Goal: Task Accomplishment & Management: Use online tool/utility

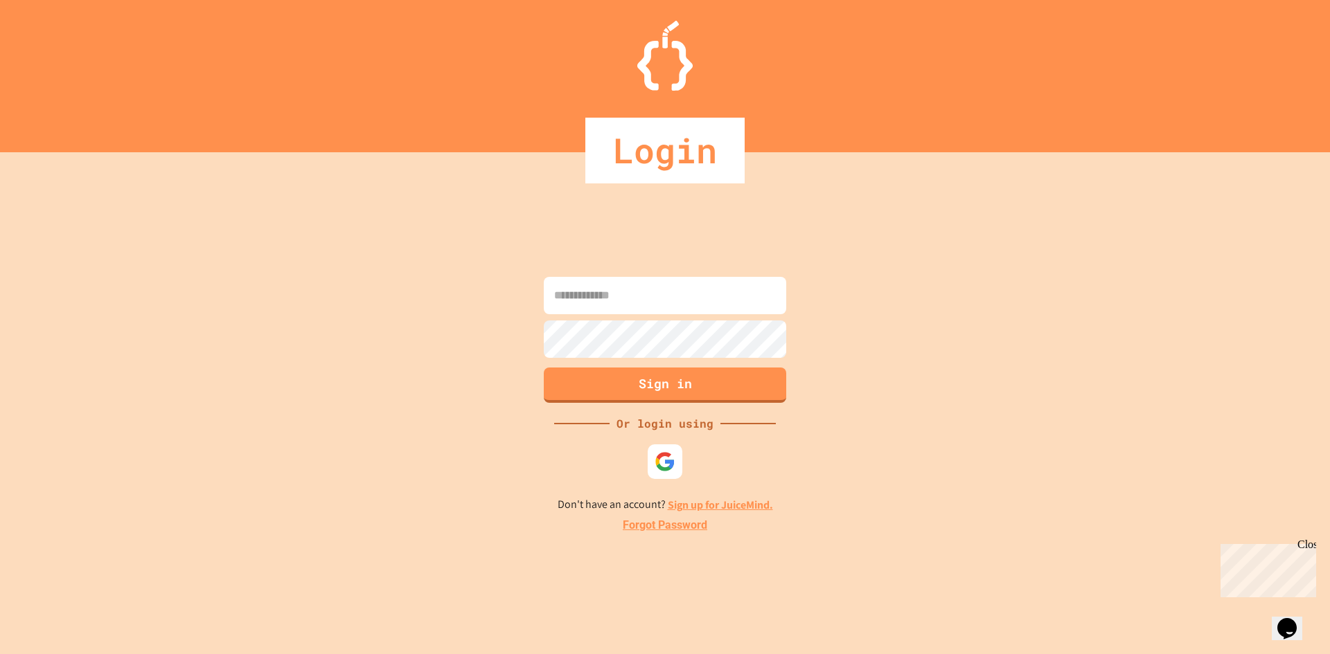
click at [641, 293] on input at bounding box center [665, 295] width 242 height 37
paste input "**********"
type input "**********"
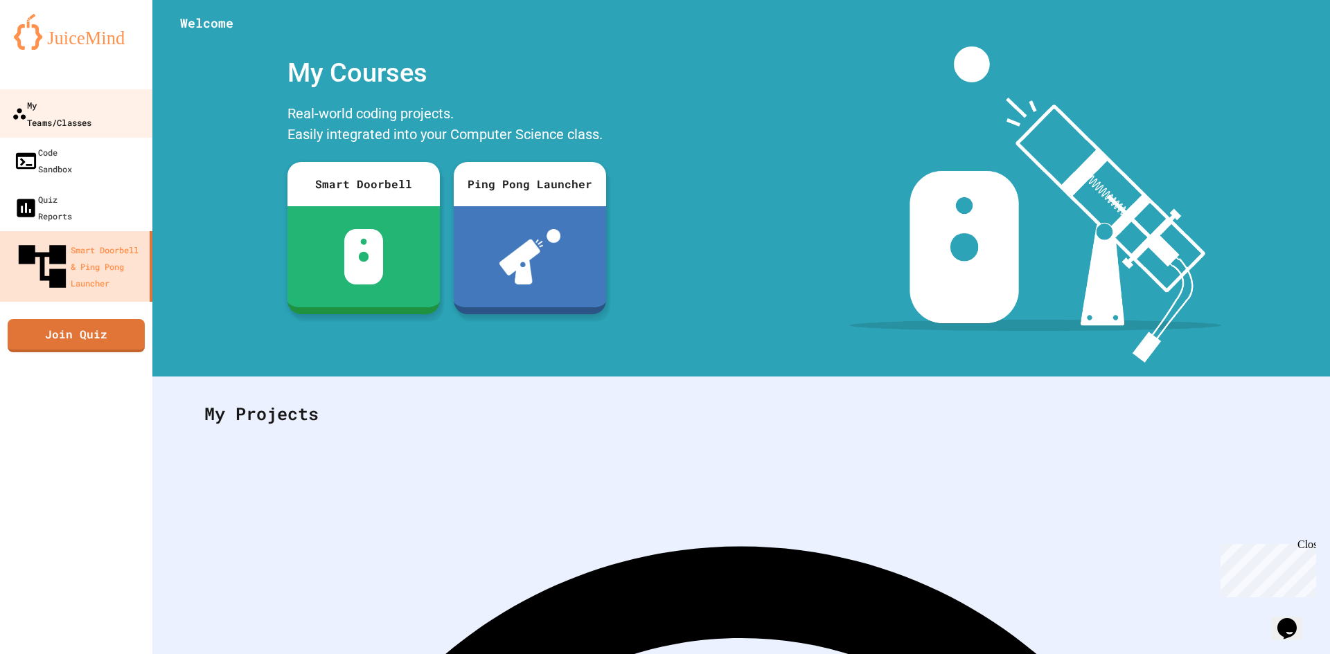
click at [91, 102] on div "My Teams/Classes" at bounding box center [52, 113] width 80 height 34
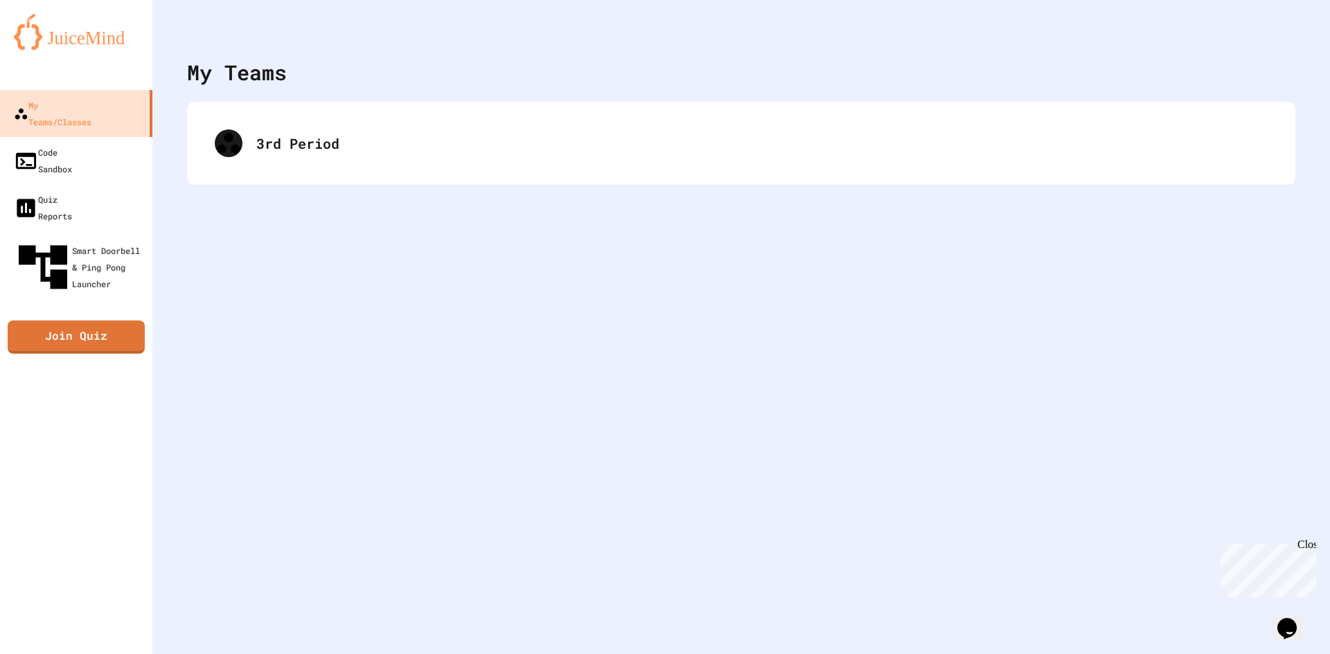
click at [416, 172] on div "3rd Period" at bounding box center [741, 143] width 1108 height 83
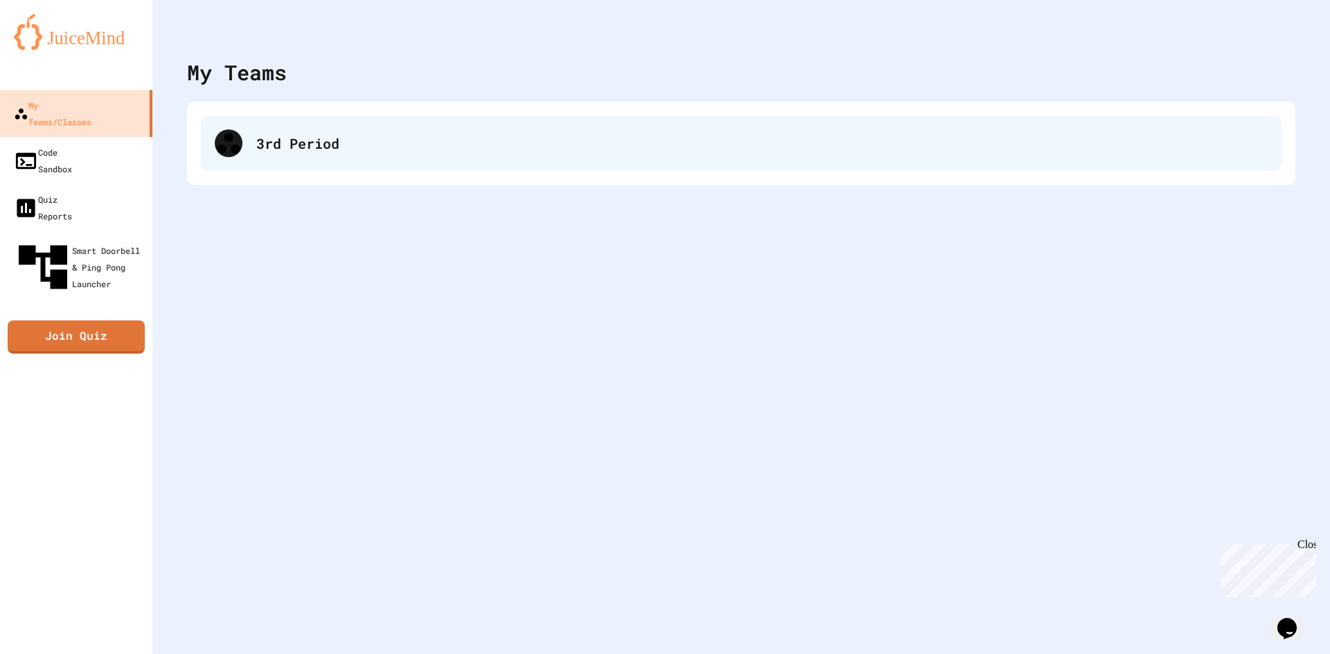
click at [345, 146] on div "3rd Period" at bounding box center [761, 143] width 1011 height 21
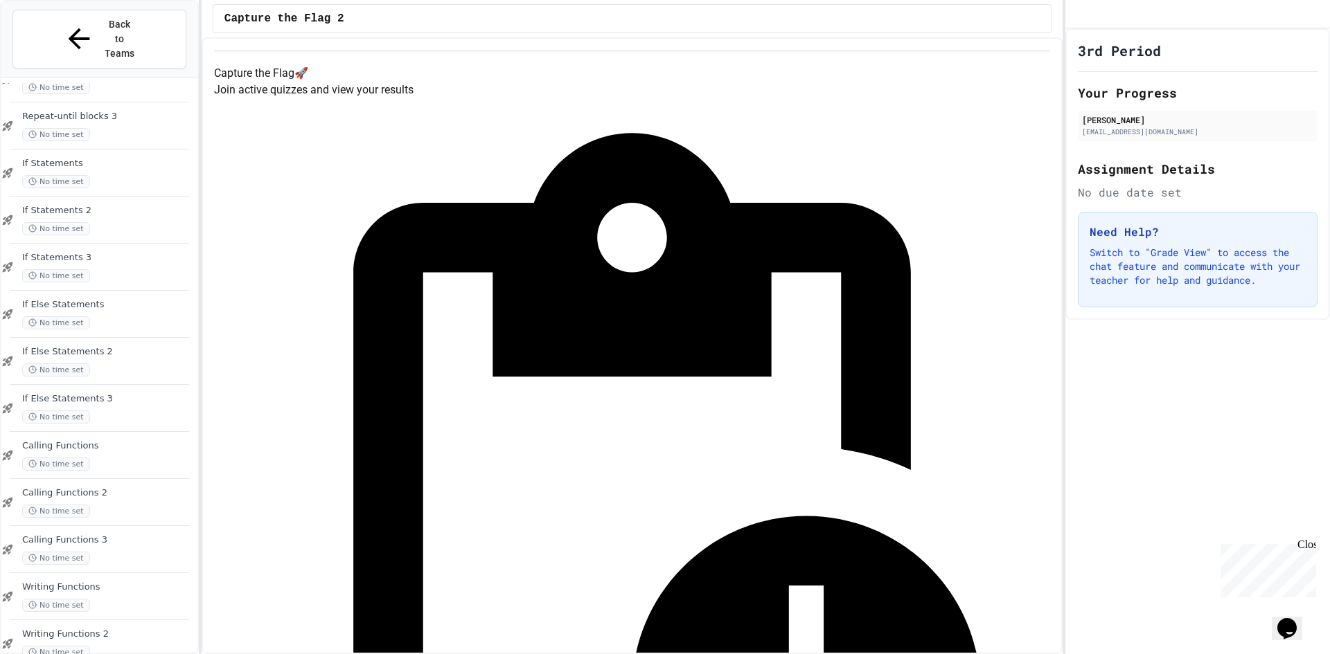
scroll to position [789, 0]
click at [94, 630] on div "Writing Functions 3 No time set" at bounding box center [108, 645] width 172 height 30
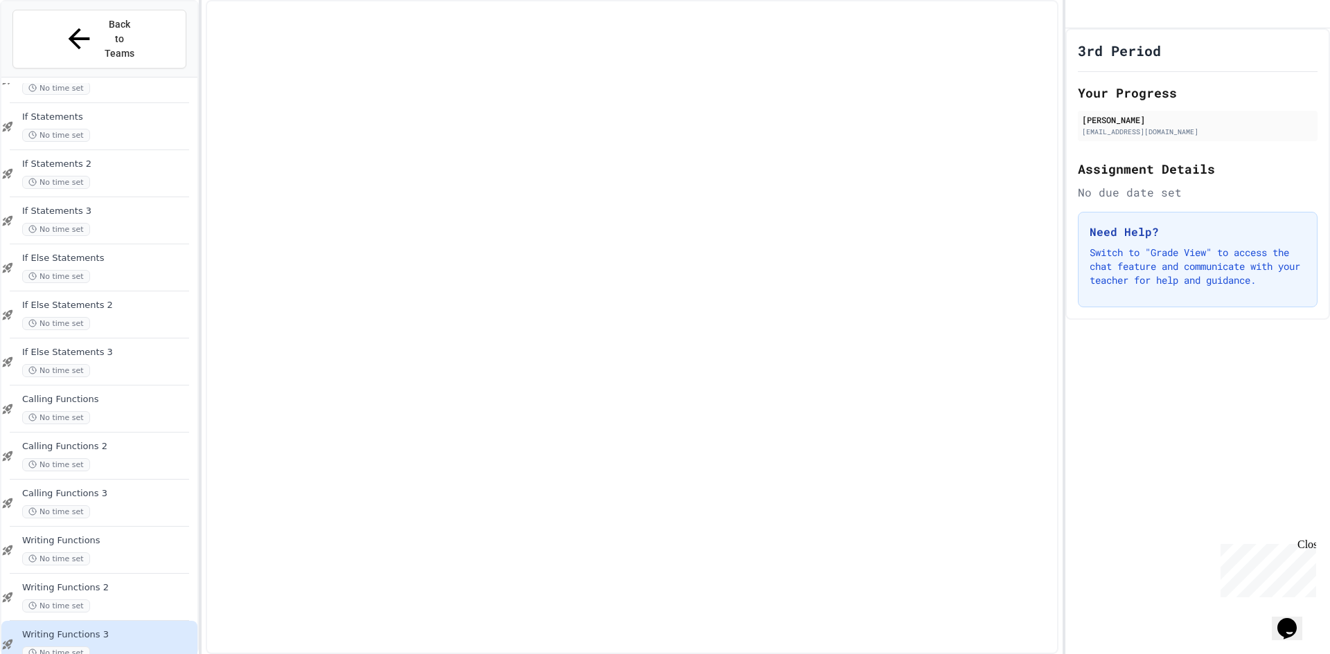
scroll to position [772, 0]
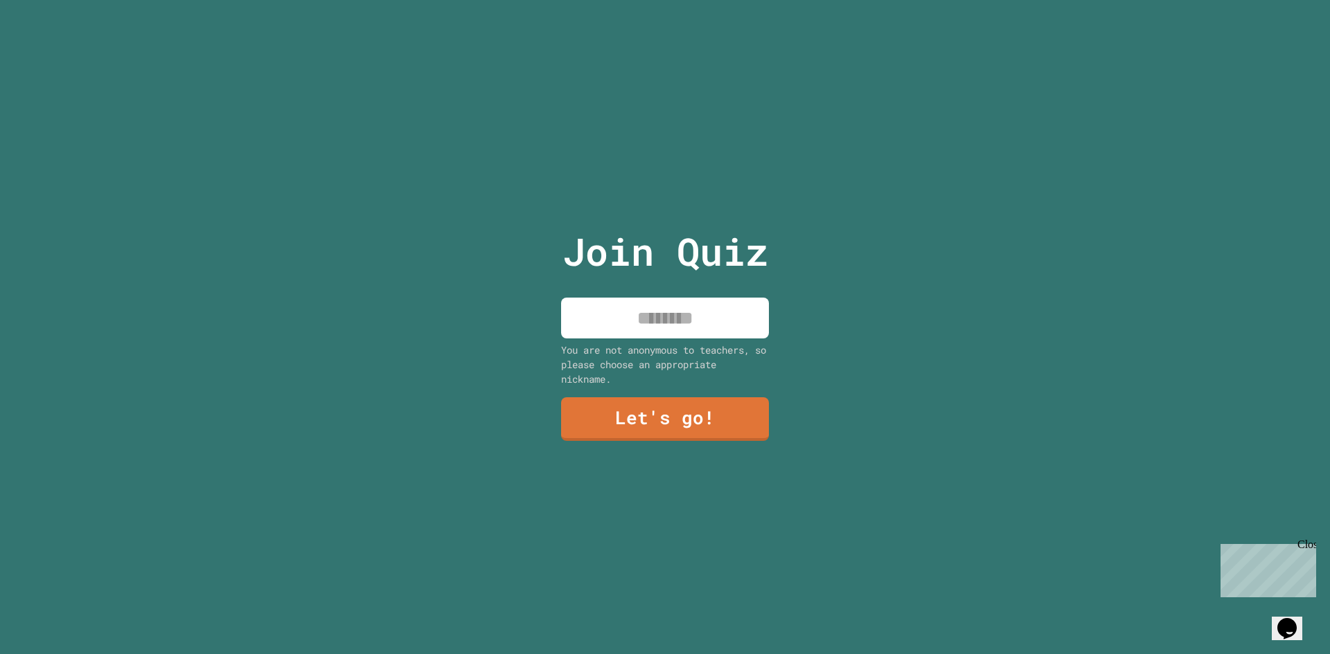
click at [1308, 544] on div "Close" at bounding box center [1305, 547] width 17 height 17
click at [745, 328] on input at bounding box center [665, 318] width 208 height 41
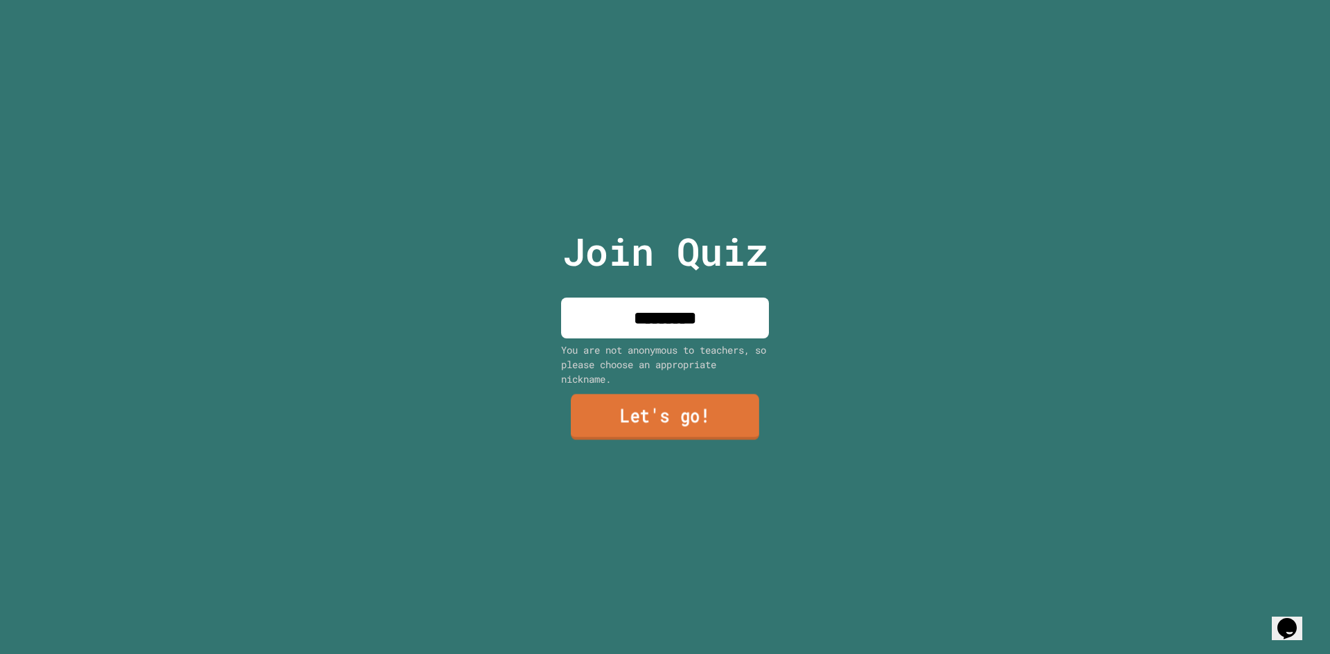
type input "*********"
click at [726, 422] on link "Let's go!" at bounding box center [665, 418] width 188 height 46
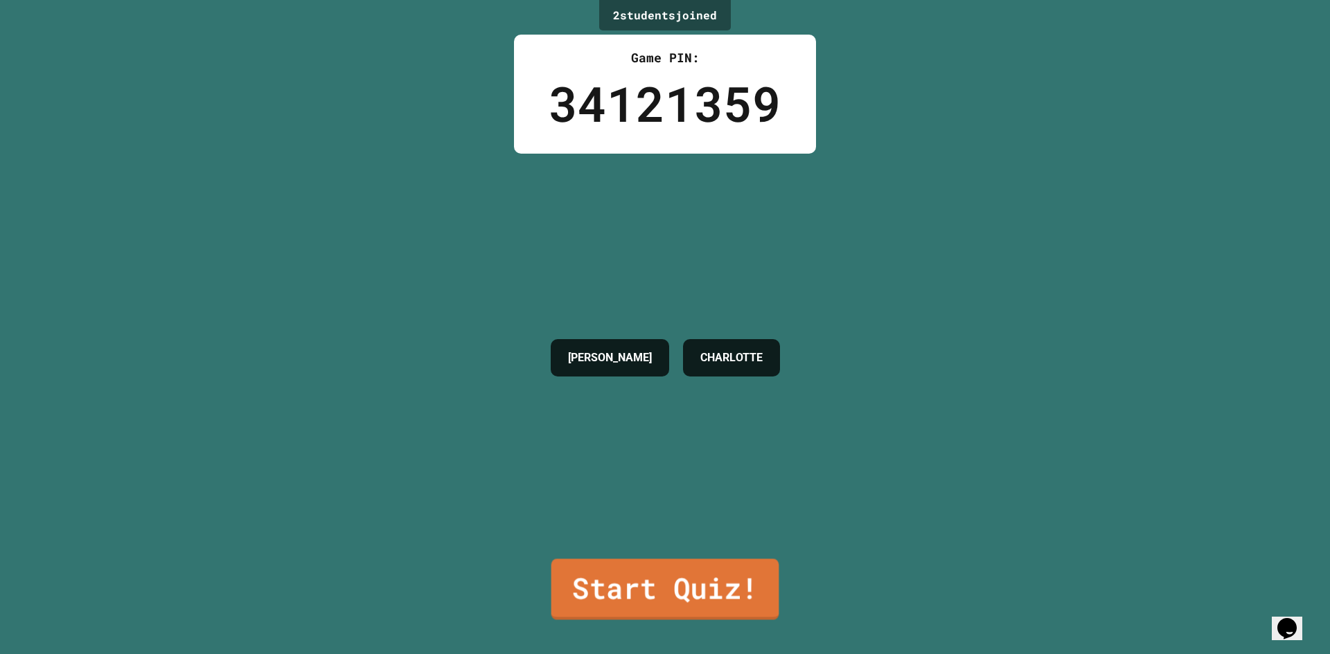
click at [650, 571] on link "Start Quiz!" at bounding box center [665, 589] width 228 height 61
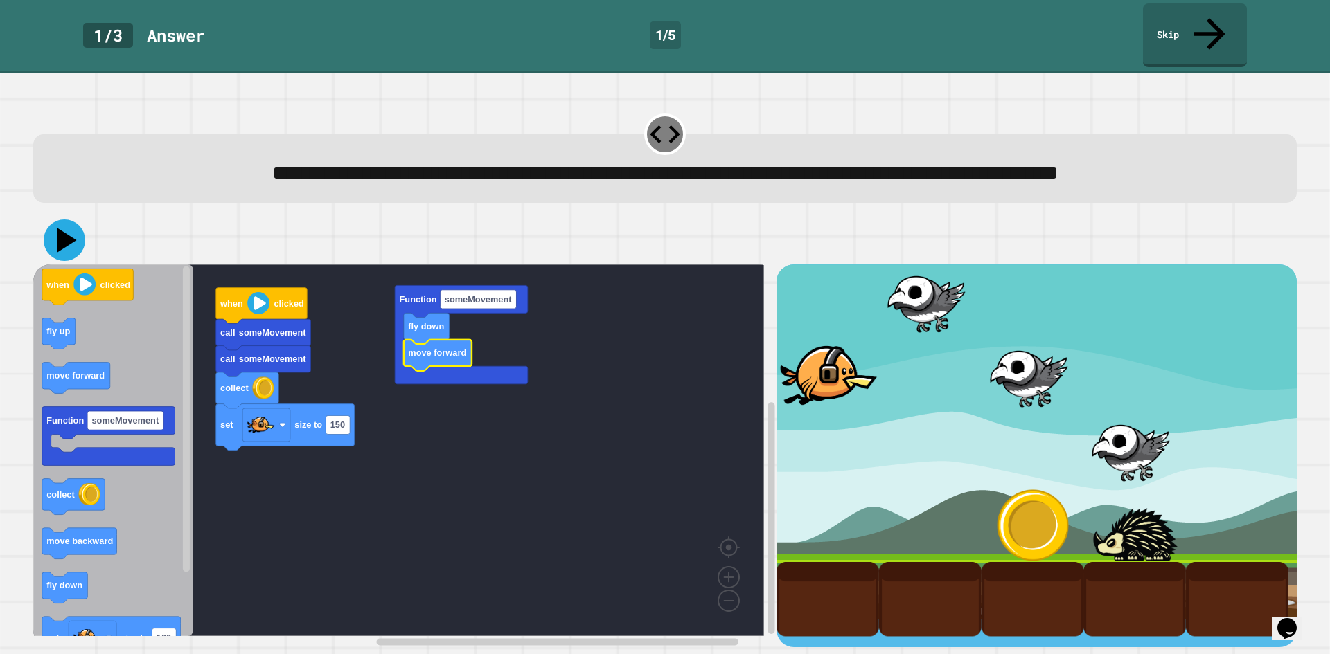
click at [60, 235] on icon at bounding box center [66, 241] width 19 height 24
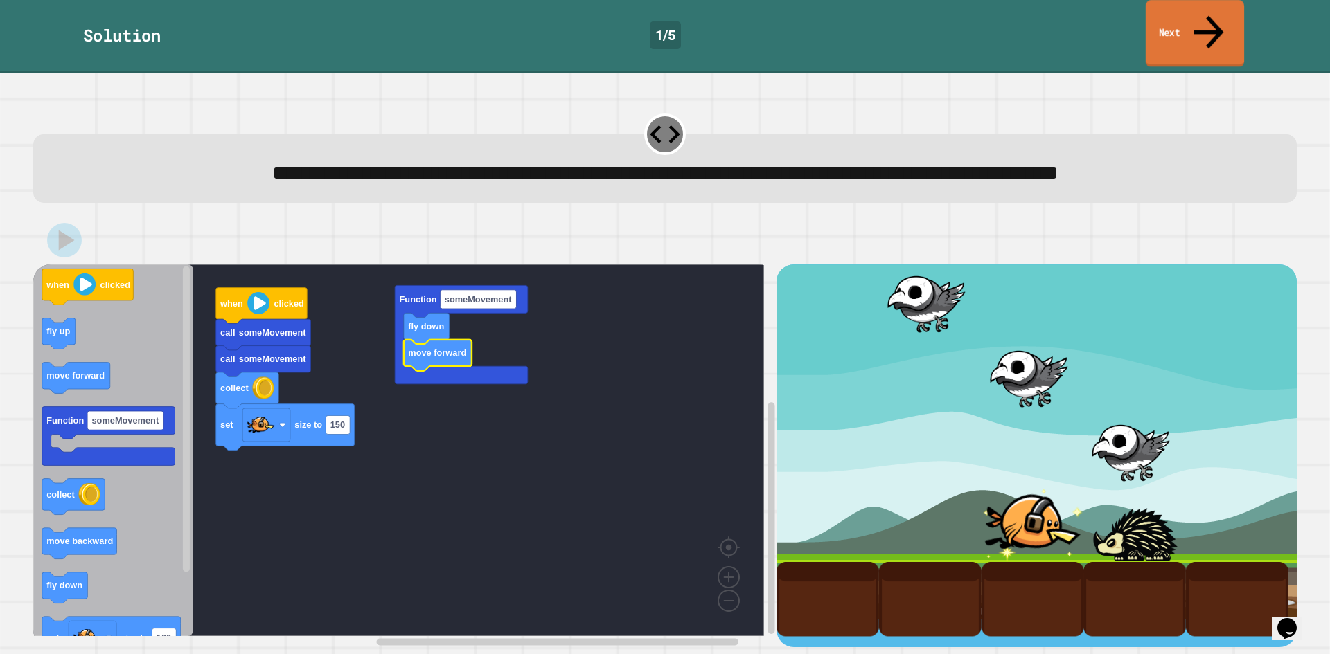
click at [1193, 8] on link "Next" at bounding box center [1194, 33] width 98 height 67
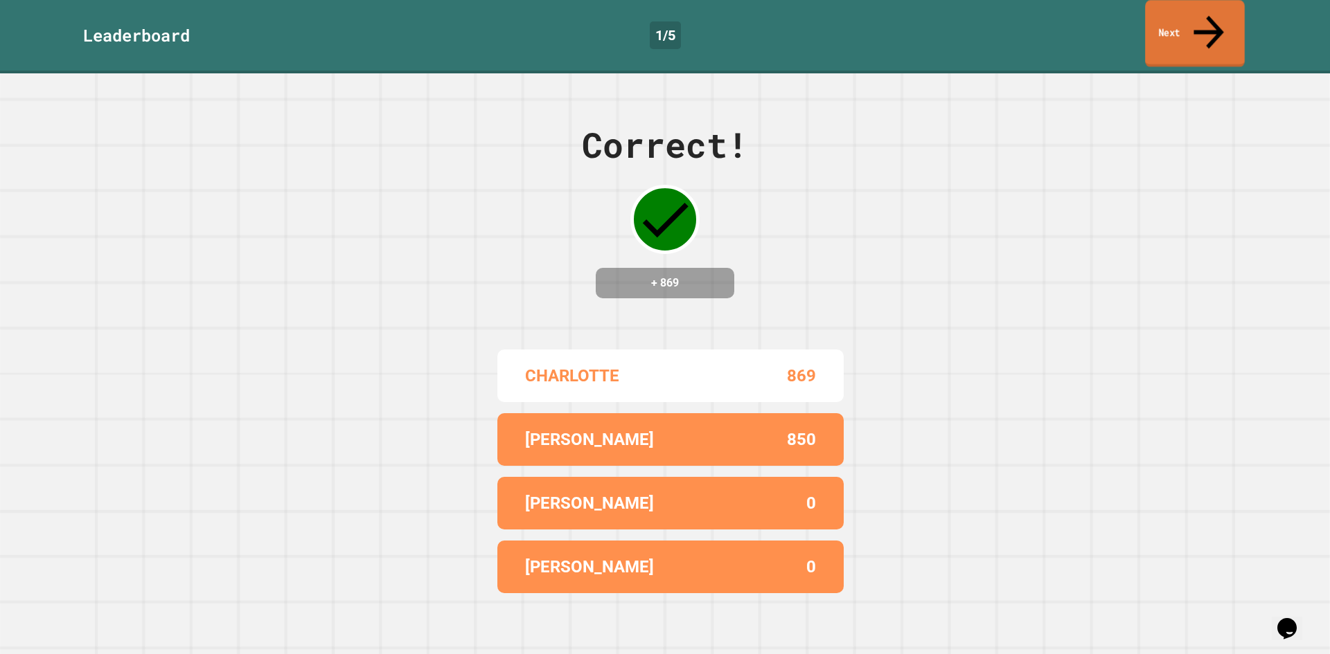
click at [1198, 18] on link "Next" at bounding box center [1195, 33] width 100 height 67
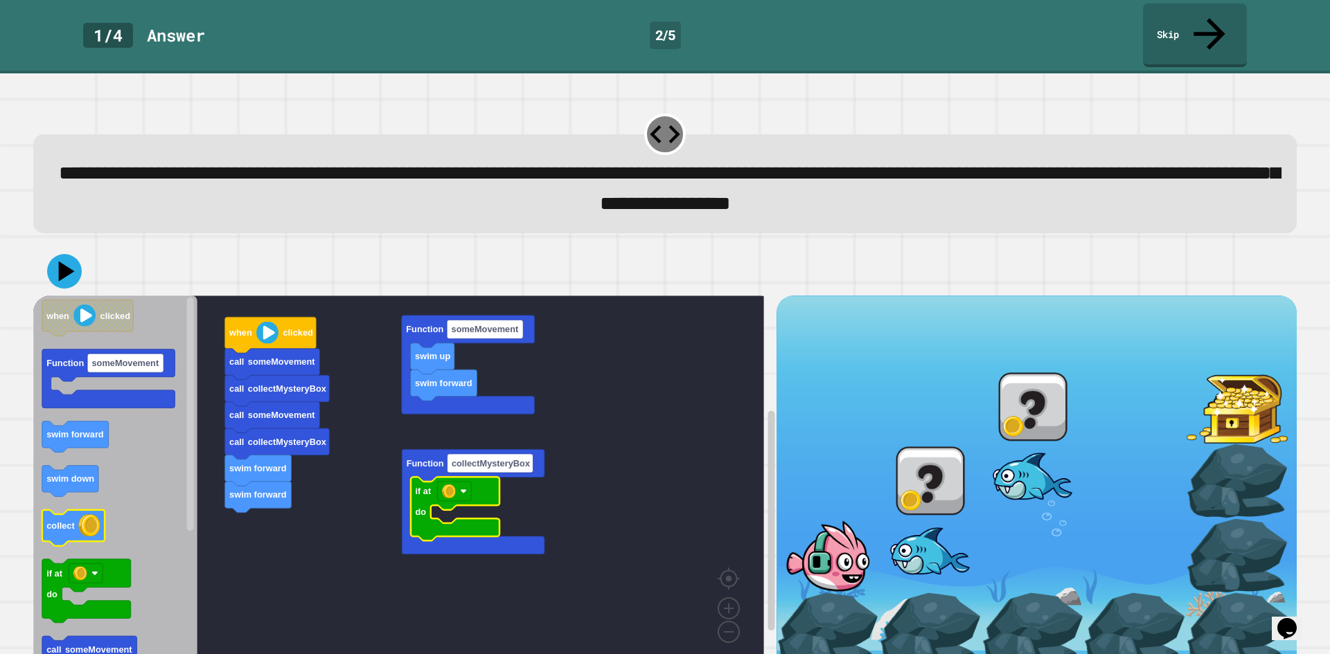
click at [69, 520] on text "collect" at bounding box center [60, 525] width 28 height 10
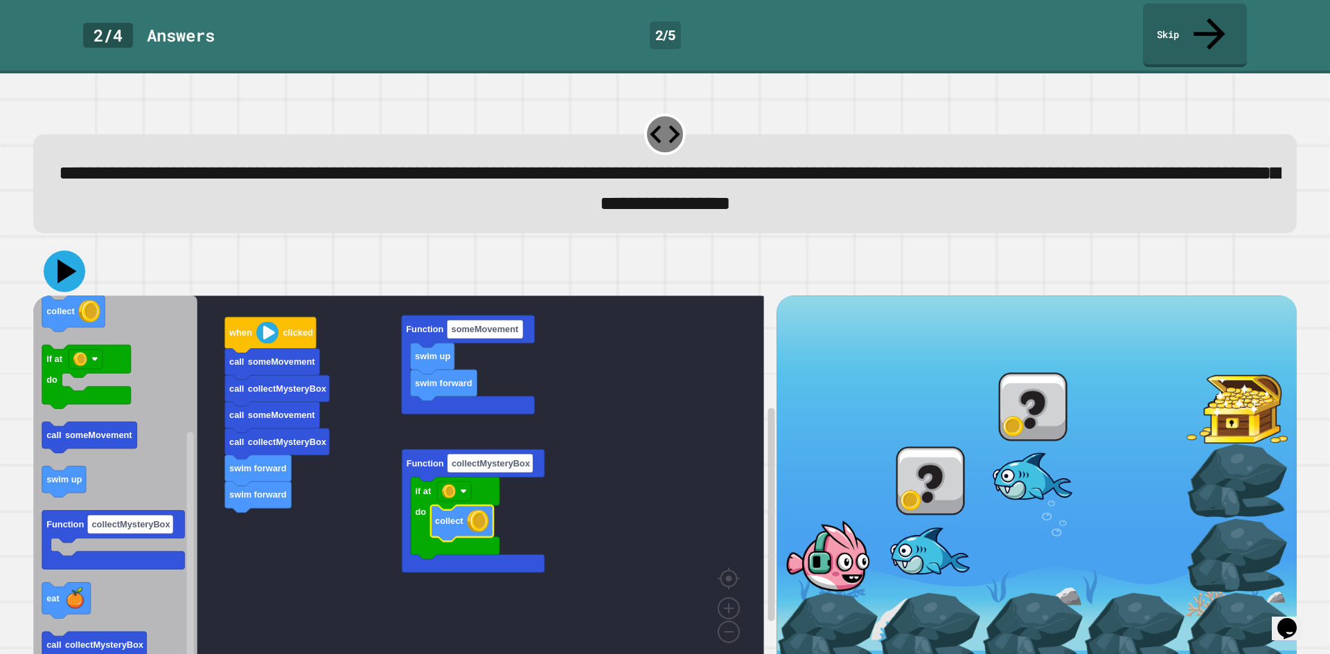
click at [61, 251] on icon at bounding box center [65, 272] width 42 height 42
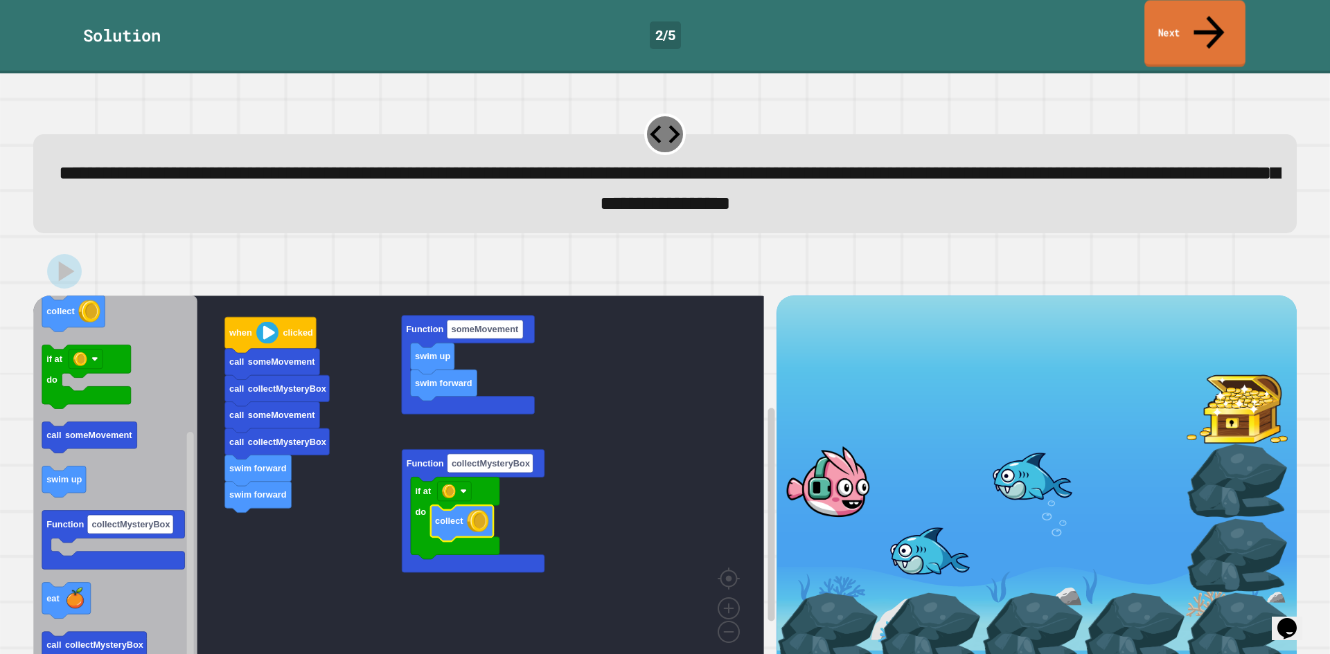
click at [1226, 15] on link "Next" at bounding box center [1194, 33] width 101 height 67
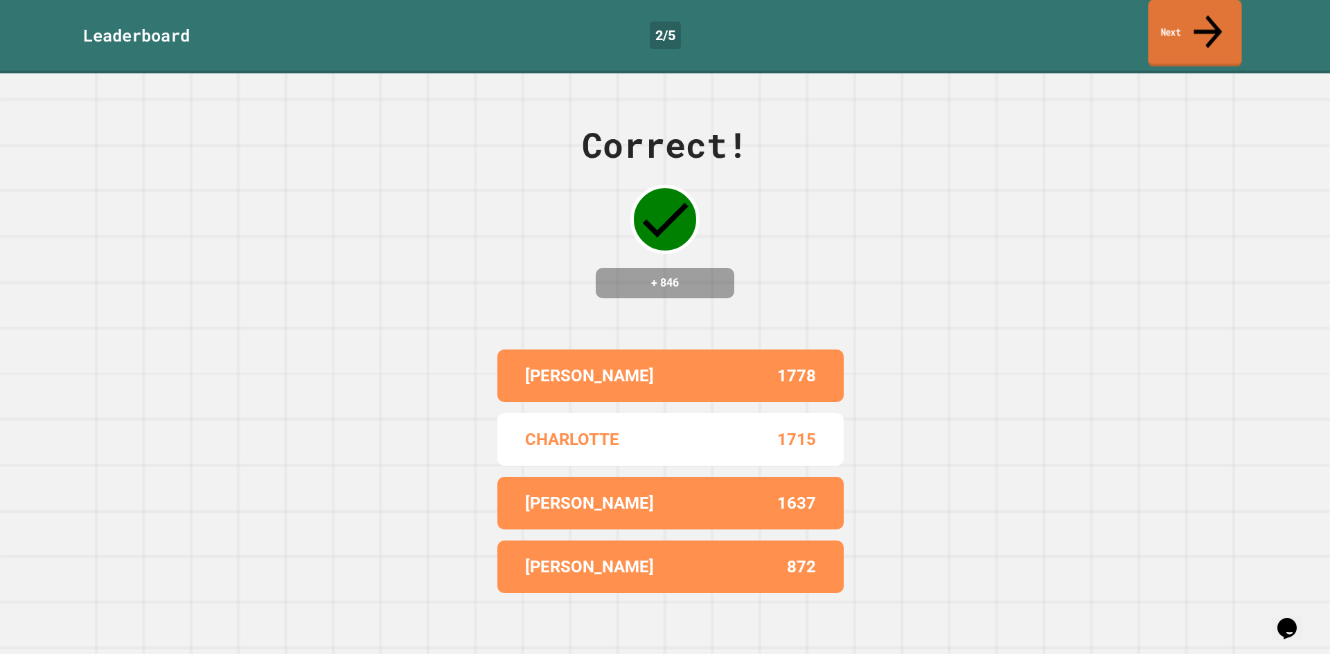
click at [1222, 14] on link "Next" at bounding box center [1194, 33] width 93 height 67
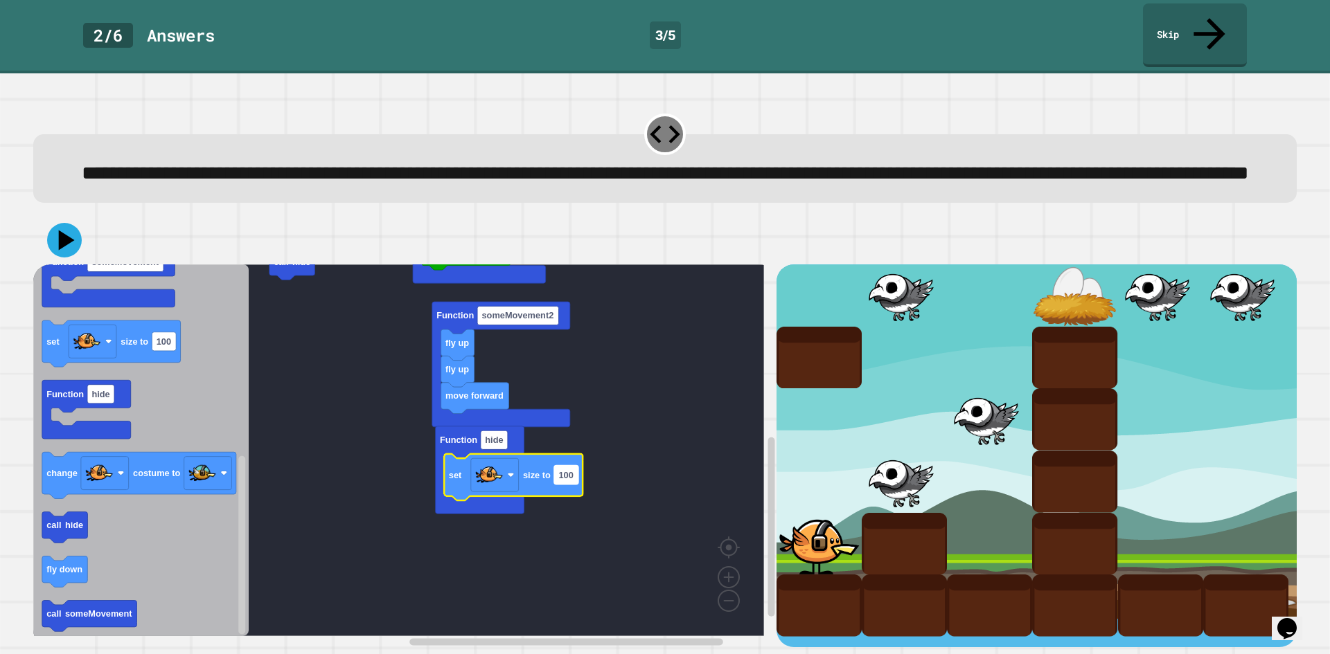
click at [564, 476] on text "100" at bounding box center [565, 475] width 15 height 10
type input "**"
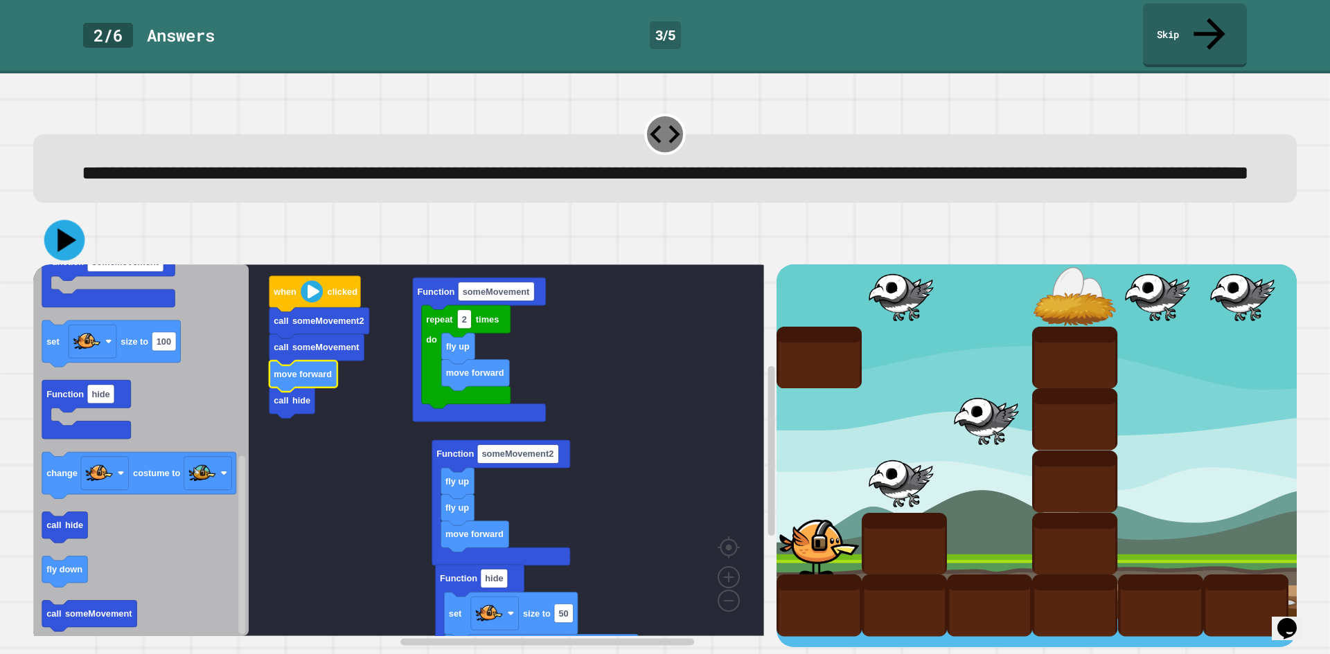
click at [52, 233] on icon at bounding box center [64, 240] width 41 height 41
drag, startPoint x: 57, startPoint y: 233, endPoint x: 66, endPoint y: 233, distance: 9.7
click at [57, 233] on icon at bounding box center [65, 241] width 42 height 42
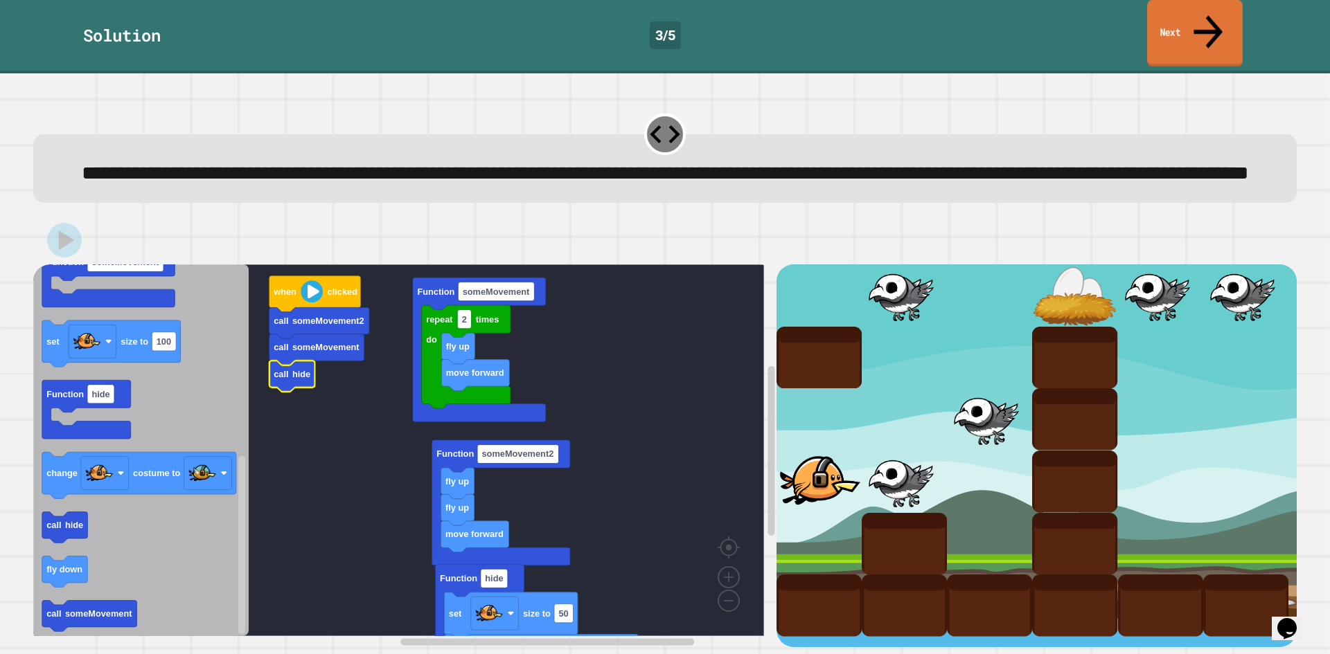
click at [1196, 23] on link "Next" at bounding box center [1195, 33] width 96 height 67
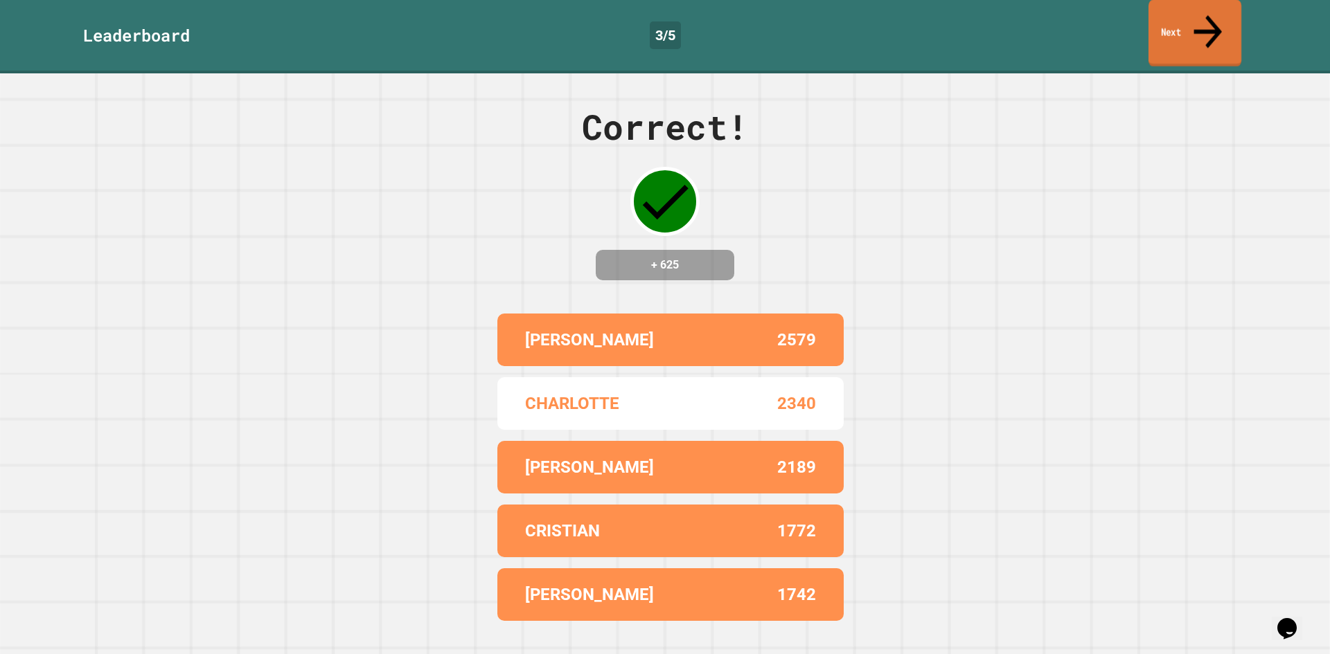
click at [1196, 23] on link "Next" at bounding box center [1194, 33] width 93 height 67
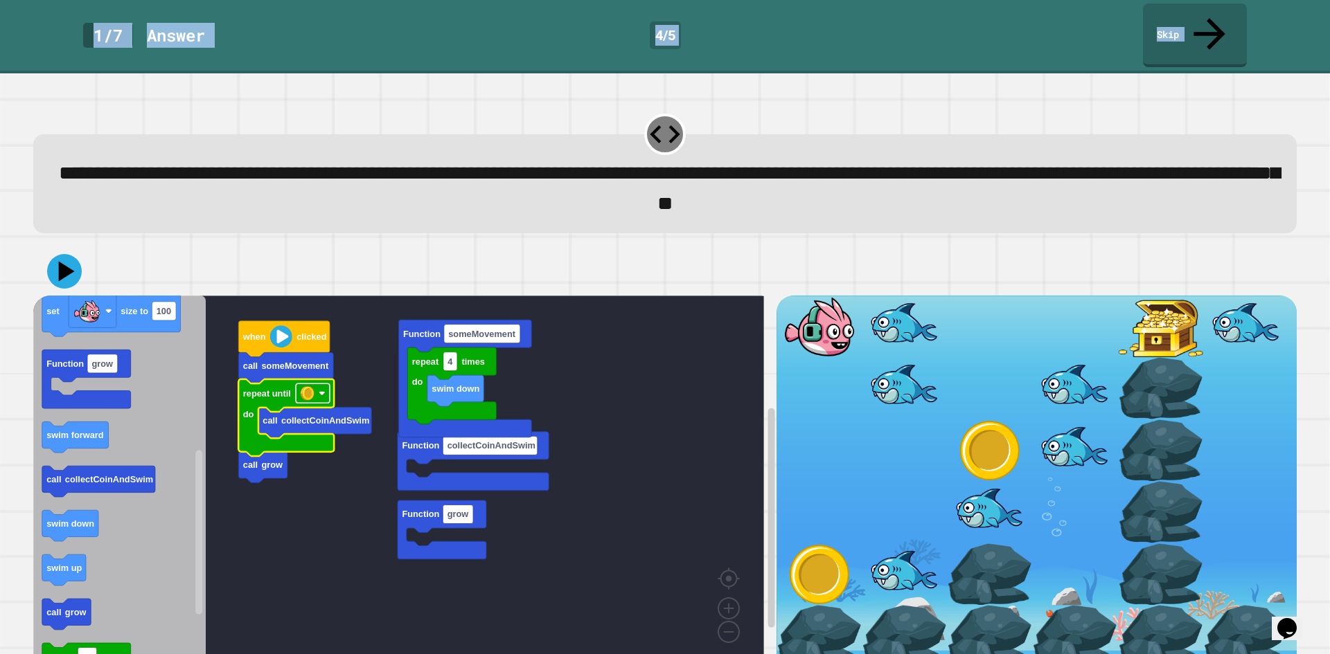
click at [315, 384] on rect "Blockly Workspace" at bounding box center [313, 393] width 34 height 19
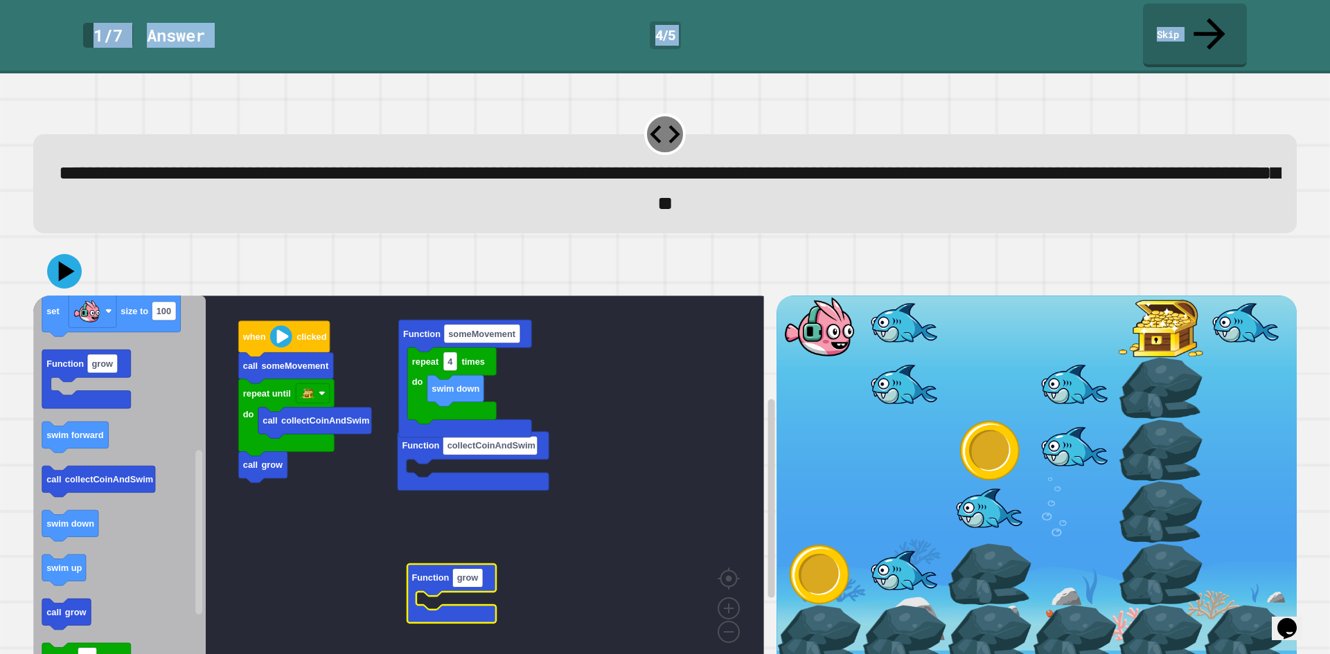
click at [408, 490] on rect "Blockly Workspace" at bounding box center [398, 482] width 731 height 372
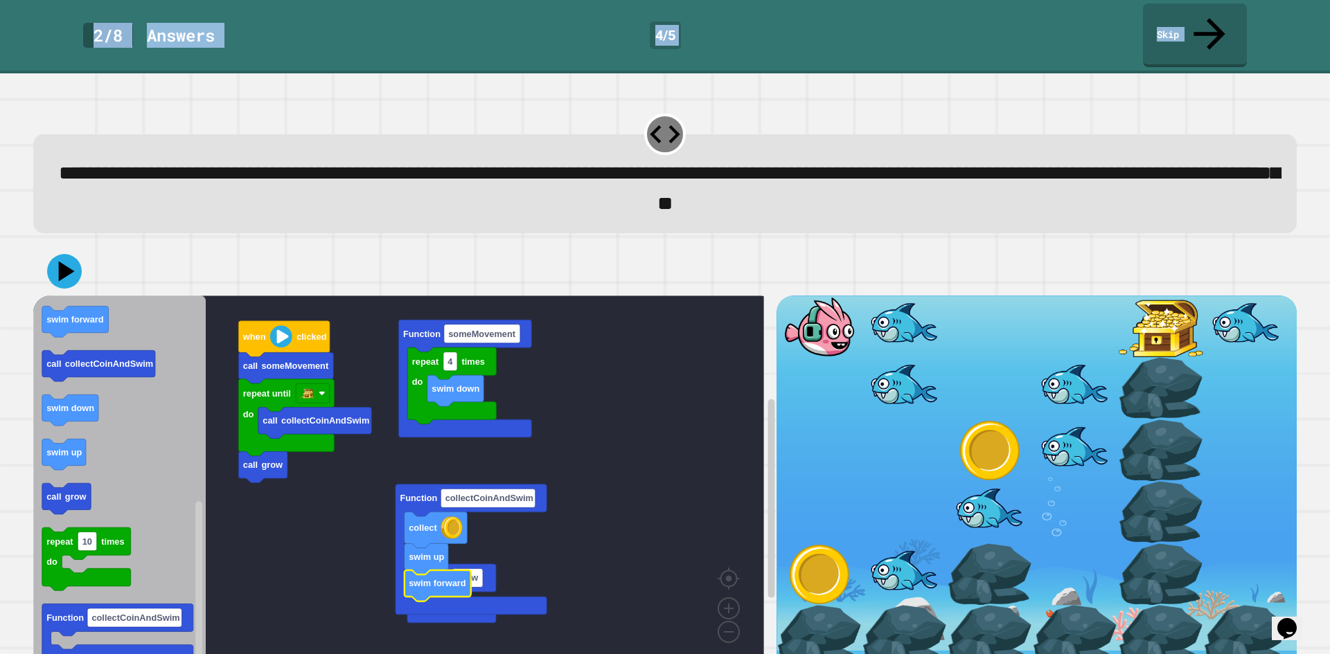
click at [497, 638] on div "**********" at bounding box center [664, 377] width 1276 height 555
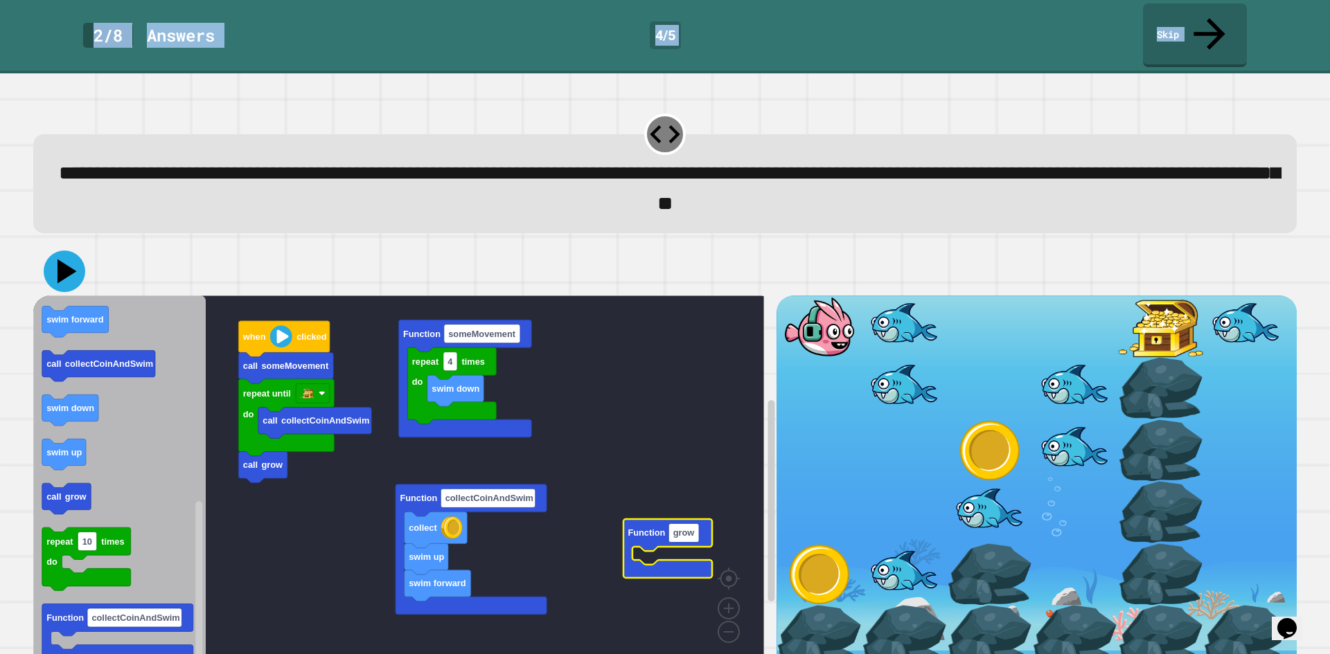
click at [68, 259] on icon at bounding box center [66, 271] width 19 height 24
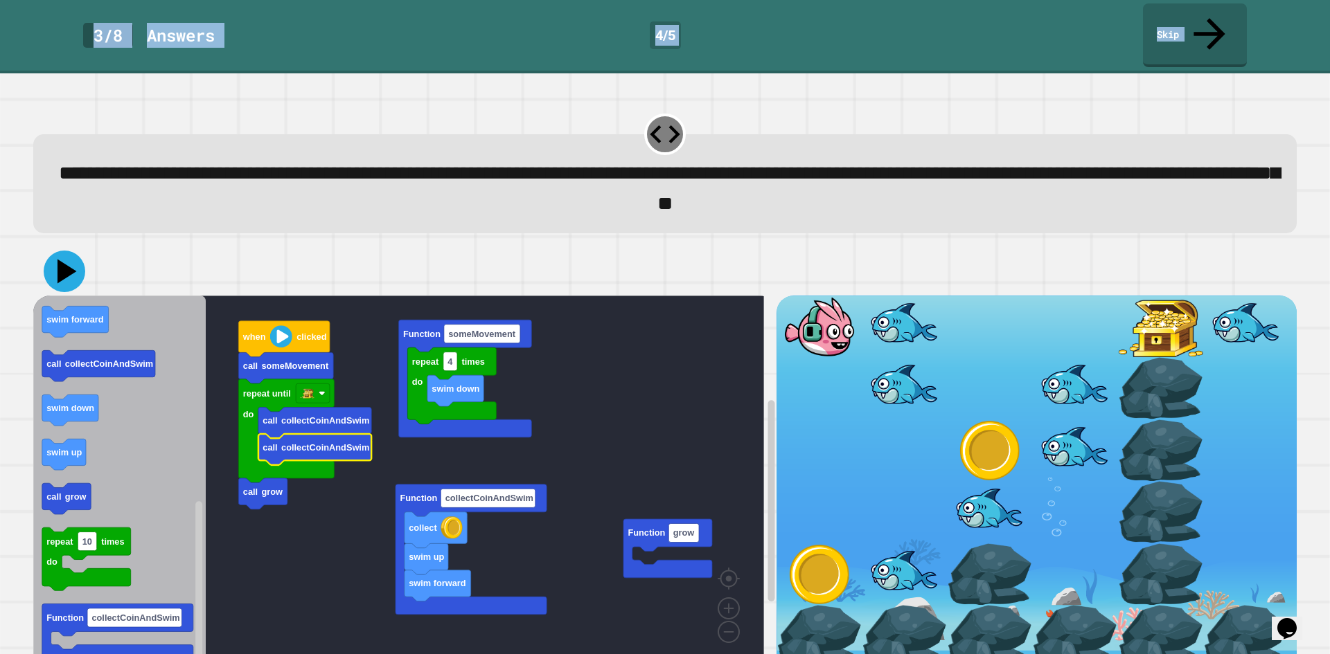
click at [63, 259] on icon at bounding box center [66, 271] width 19 height 24
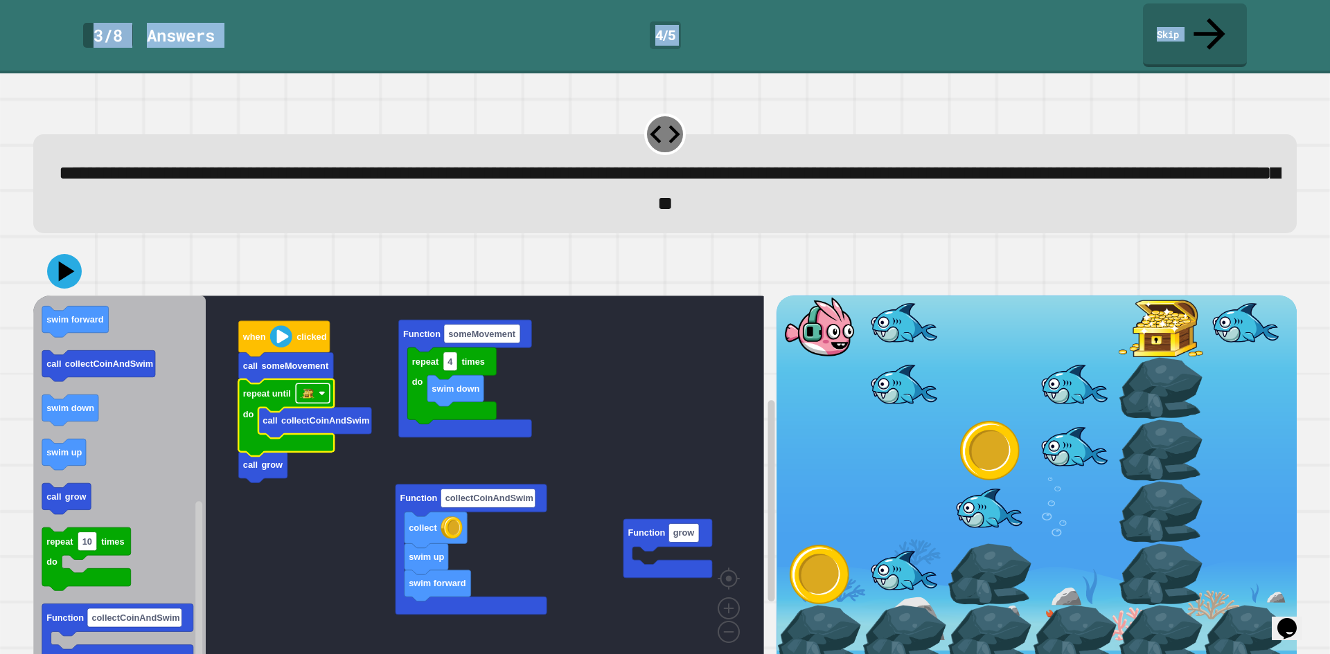
click at [312, 386] on image "Blockly Workspace" at bounding box center [308, 393] width 14 height 14
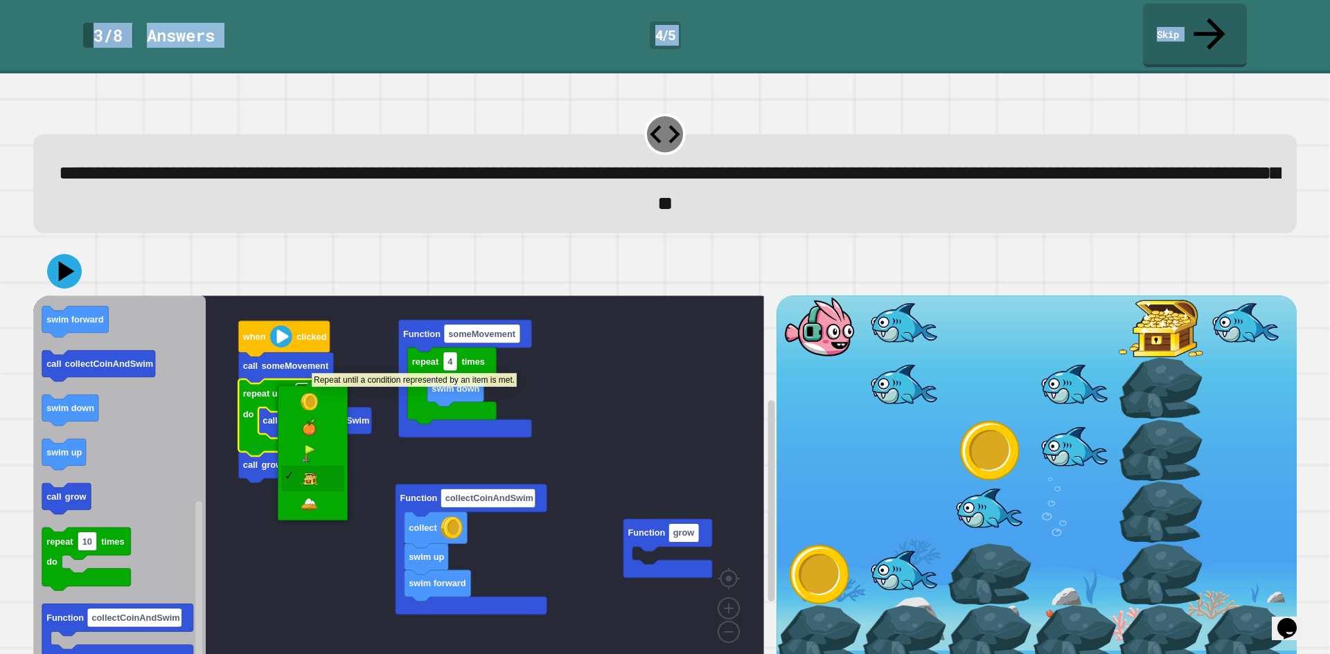
click at [312, 386] on image "Blockly Workspace" at bounding box center [308, 393] width 14 height 14
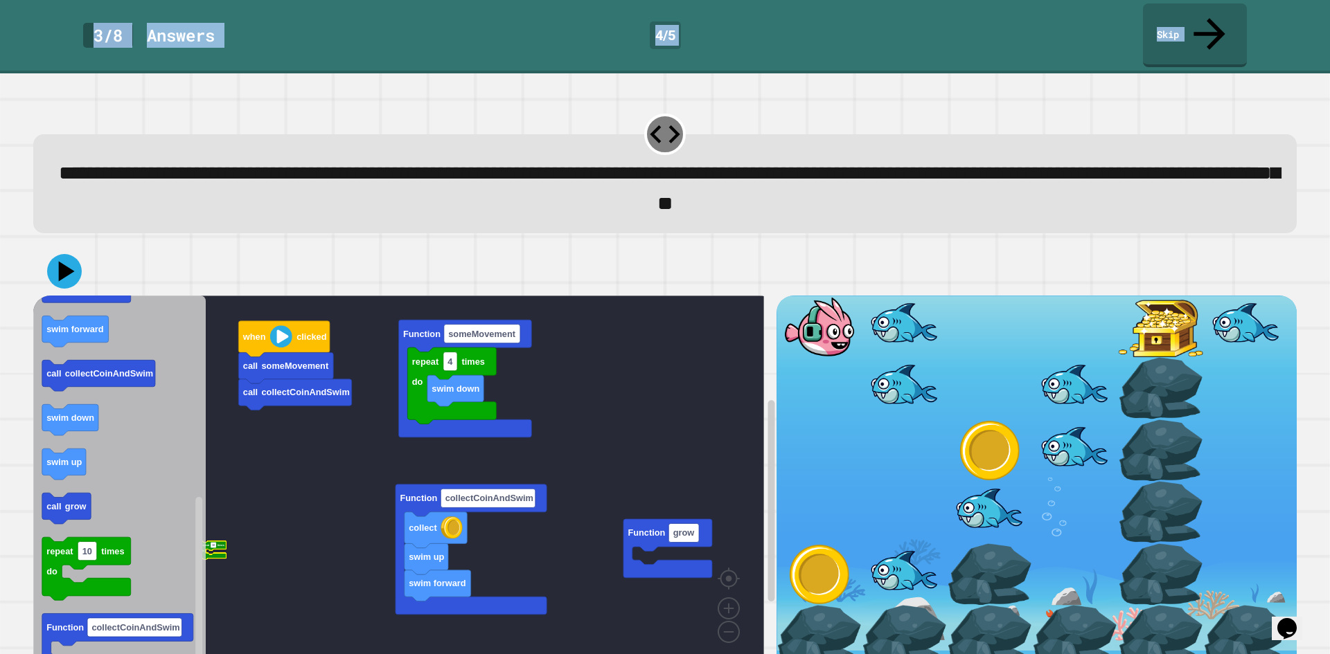
click at [131, 456] on icon "Blockly Workspace" at bounding box center [119, 482] width 172 height 372
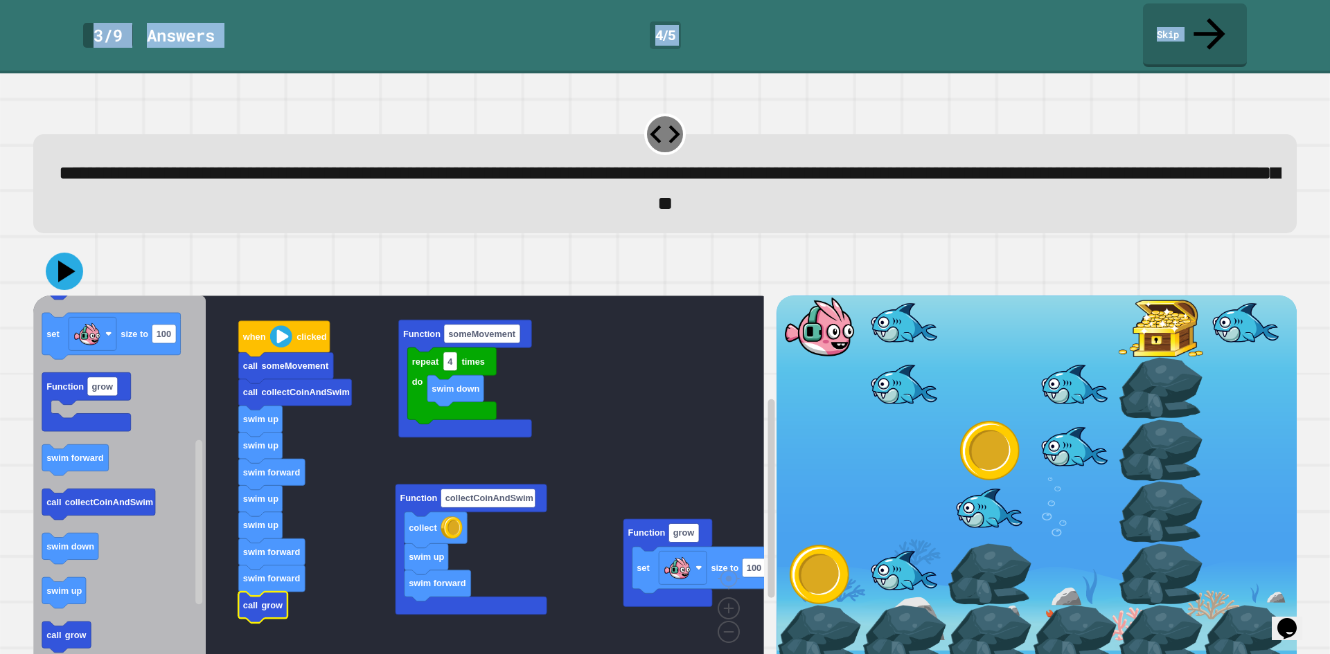
click at [75, 253] on icon at bounding box center [64, 271] width 37 height 37
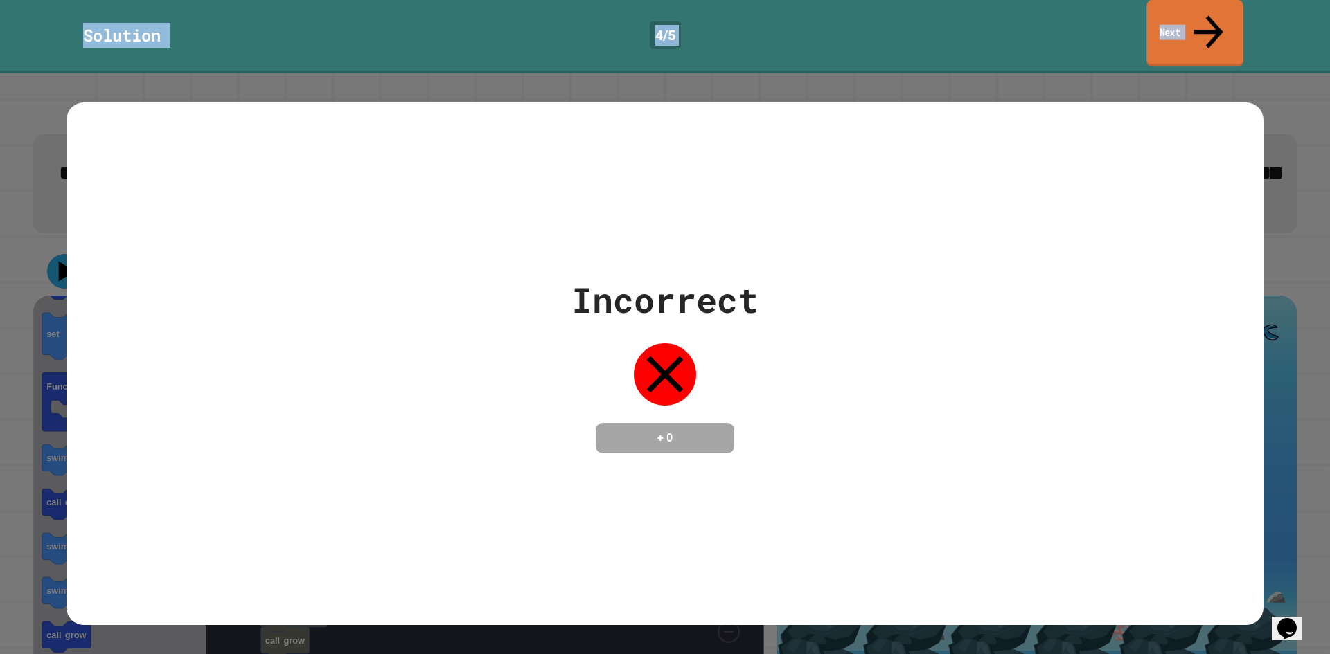
click at [1206, 21] on icon at bounding box center [1208, 31] width 44 height 49
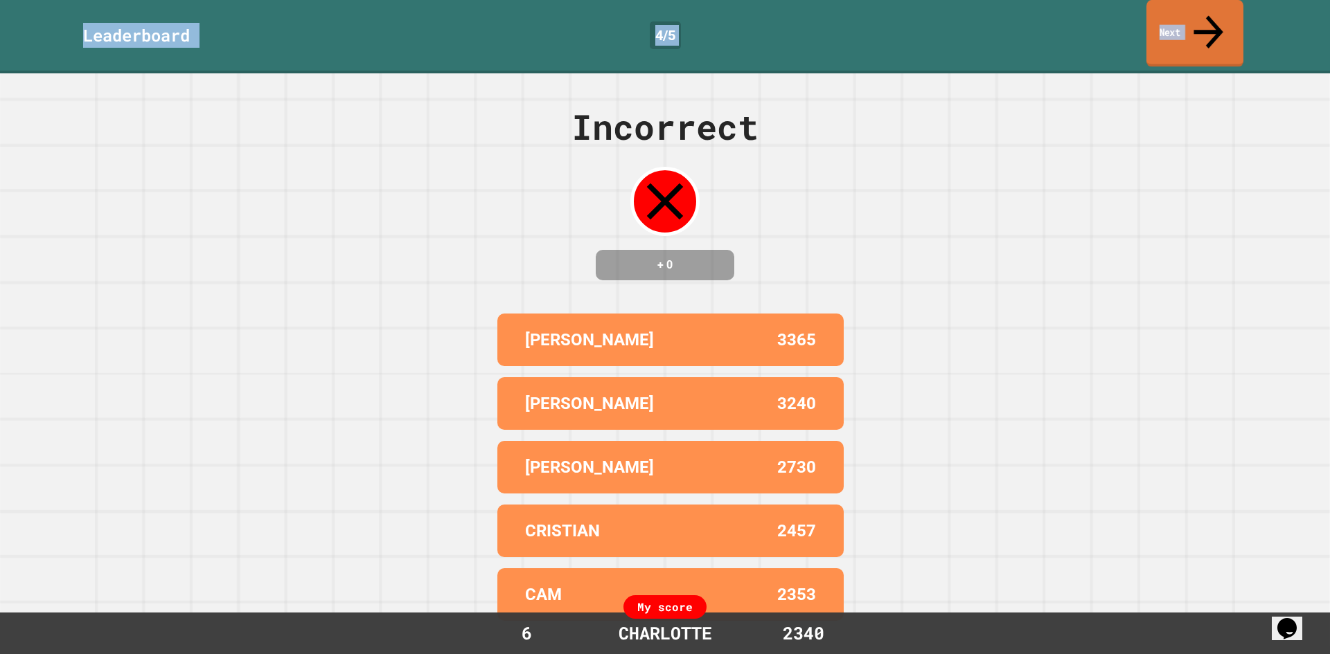
click at [1206, 13] on icon at bounding box center [1208, 31] width 44 height 49
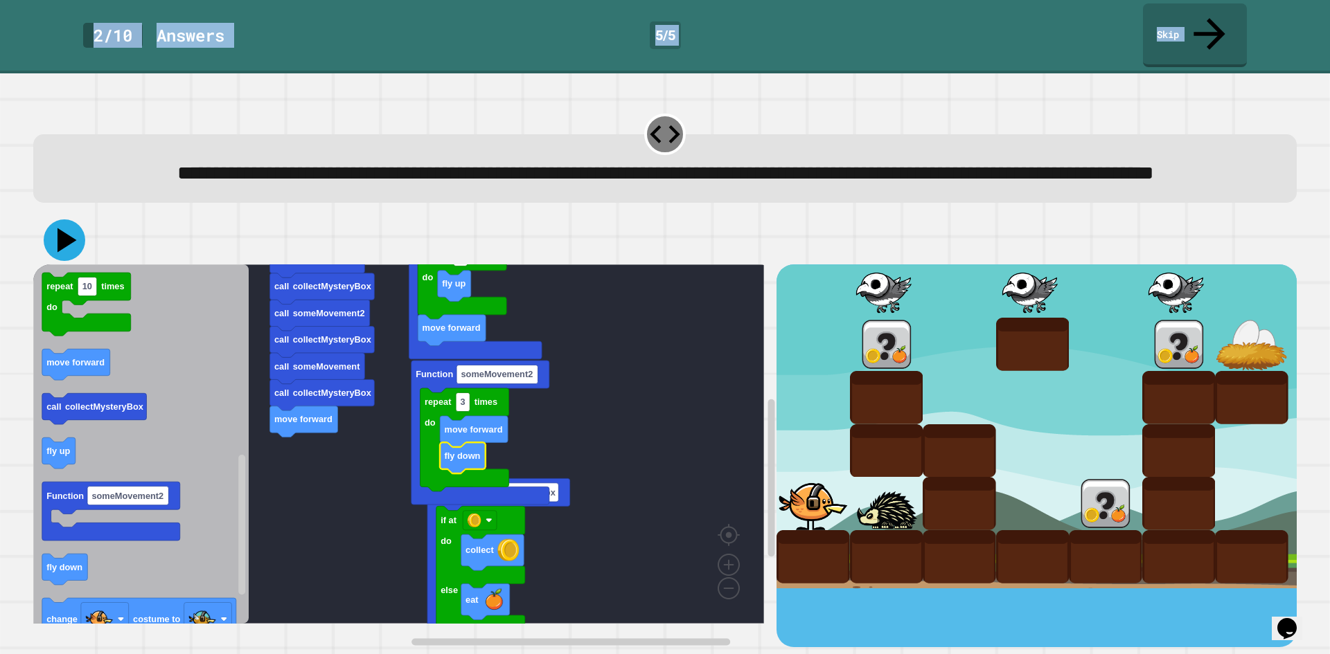
click at [66, 244] on icon at bounding box center [66, 241] width 19 height 24
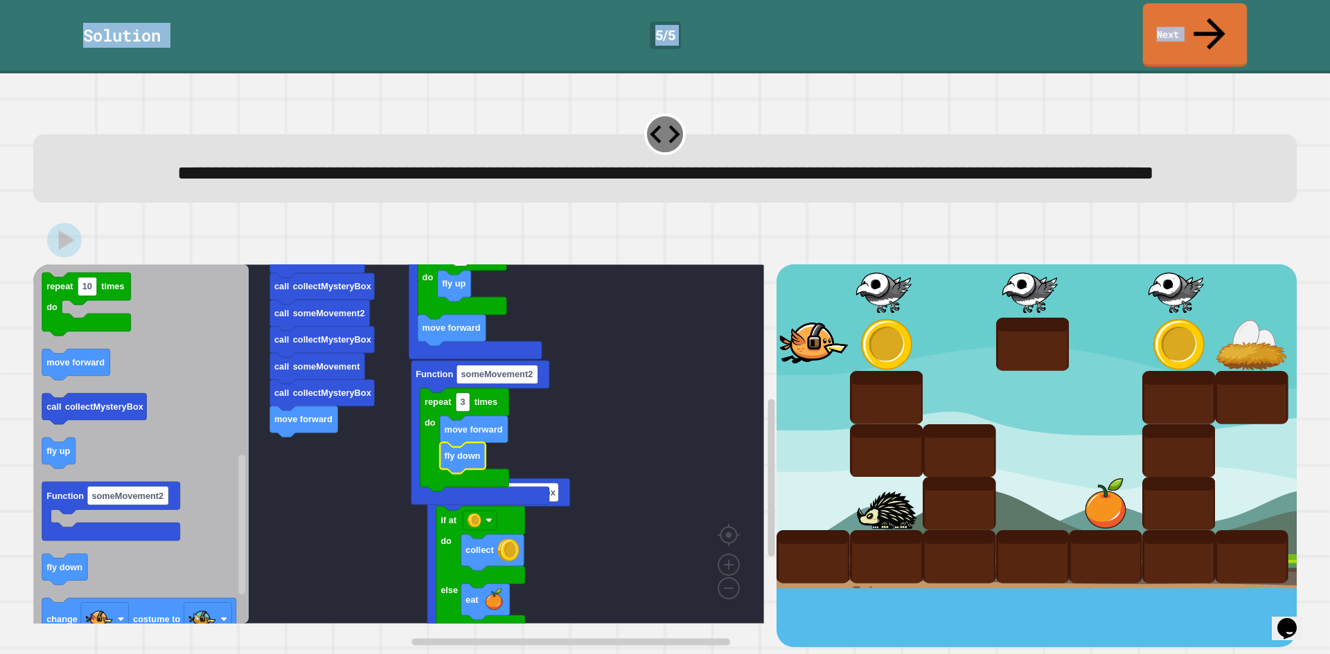
click at [1216, 17] on link "Next" at bounding box center [1195, 35] width 104 height 64
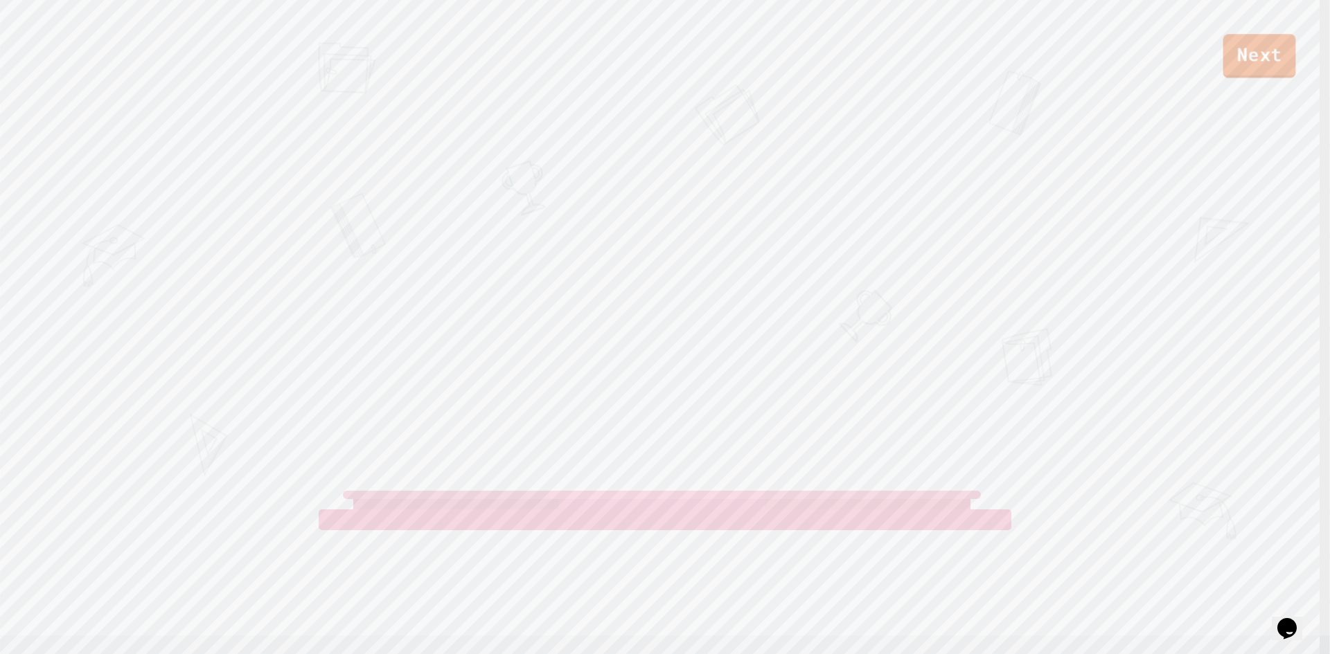
click at [1257, 46] on link "Next" at bounding box center [1259, 56] width 73 height 44
